Goal: Transaction & Acquisition: Purchase product/service

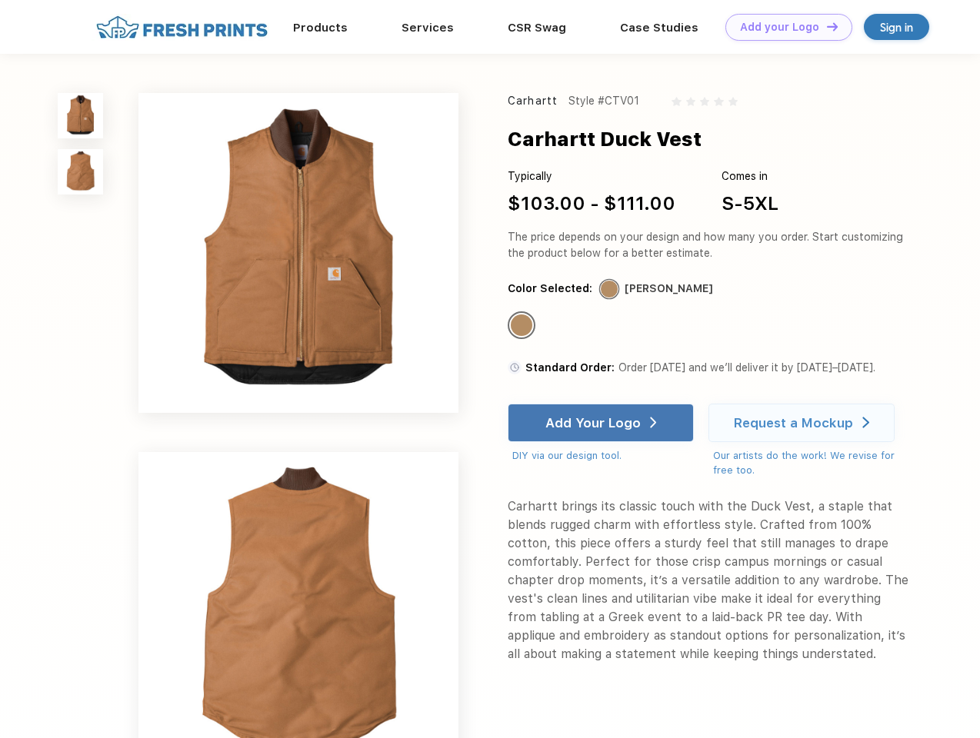
click at [783, 27] on link "Add your Logo Design Tool" at bounding box center [788, 27] width 127 height 27
click at [0, 0] on div "Design Tool" at bounding box center [0, 0] width 0 height 0
click at [825, 26] on link "Add your Logo Design Tool" at bounding box center [788, 27] width 127 height 27
click at [81, 115] on img at bounding box center [80, 115] width 45 height 45
click at [81, 172] on img at bounding box center [80, 171] width 45 height 45
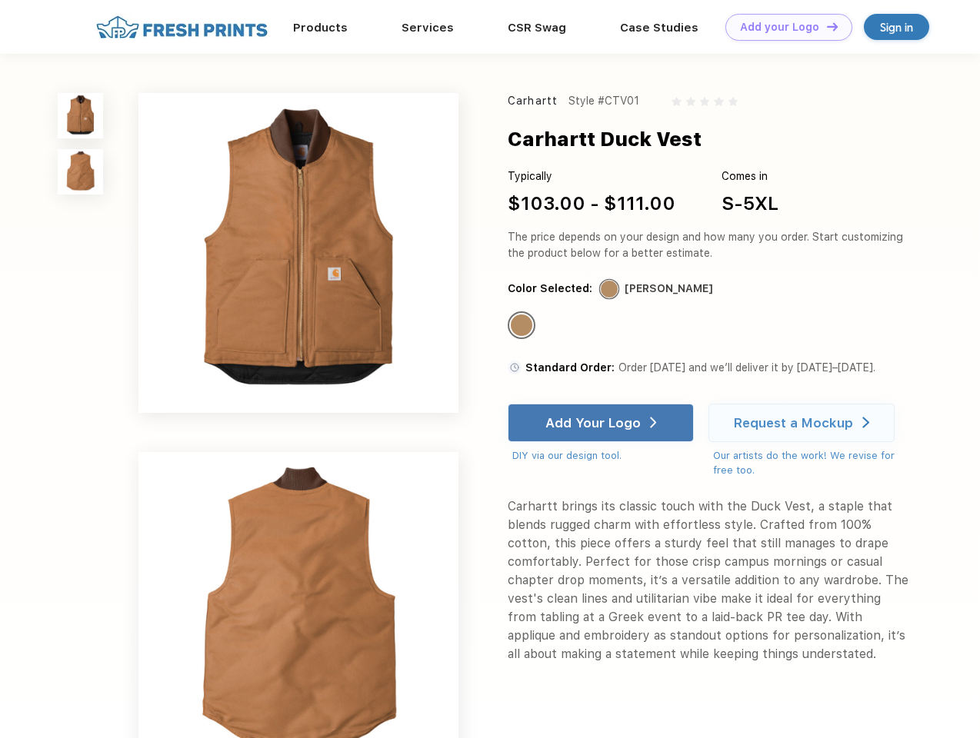
click at [523, 326] on div "Standard Color" at bounding box center [522, 326] width 22 height 22
click at [602, 423] on div "Add Your Logo" at bounding box center [592, 422] width 95 height 15
click at [804, 423] on div "Request a Mockup" at bounding box center [793, 422] width 119 height 15
